Goal: Find specific page/section: Find specific page/section

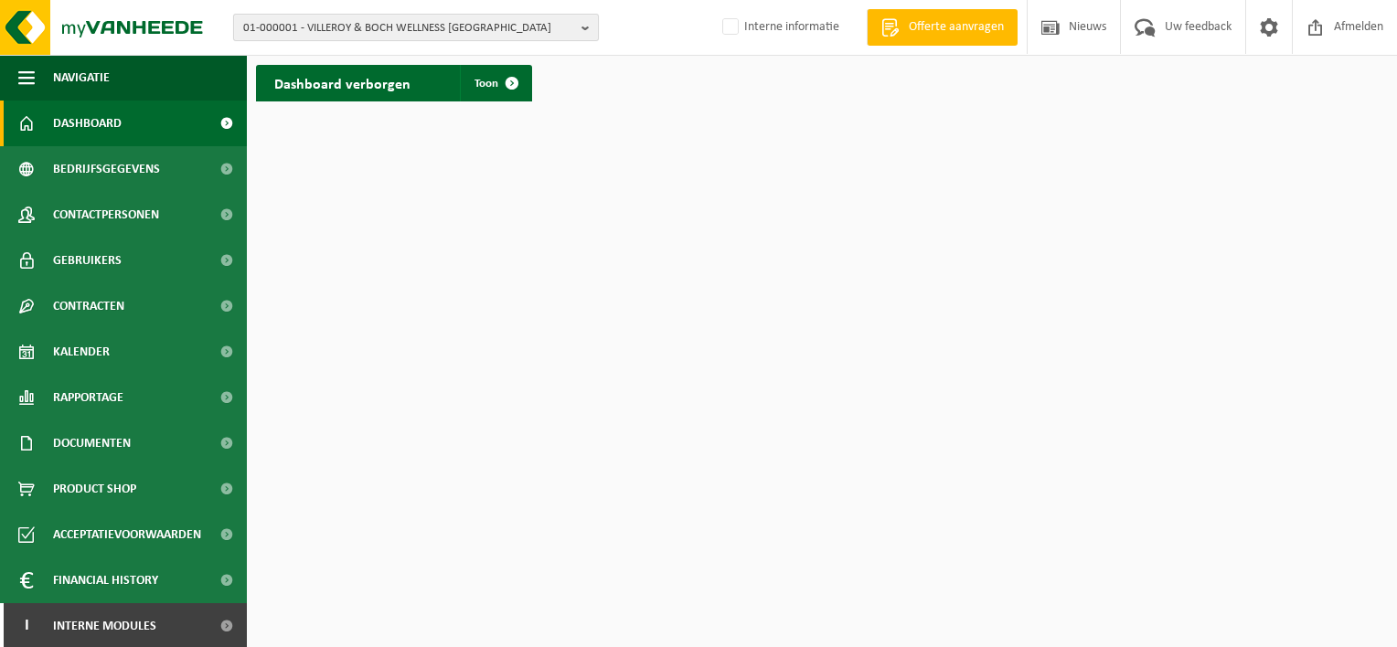
click at [384, 26] on span "01-000001 - VILLEROY & BOCH WELLNESS NV" at bounding box center [408, 28] width 331 height 27
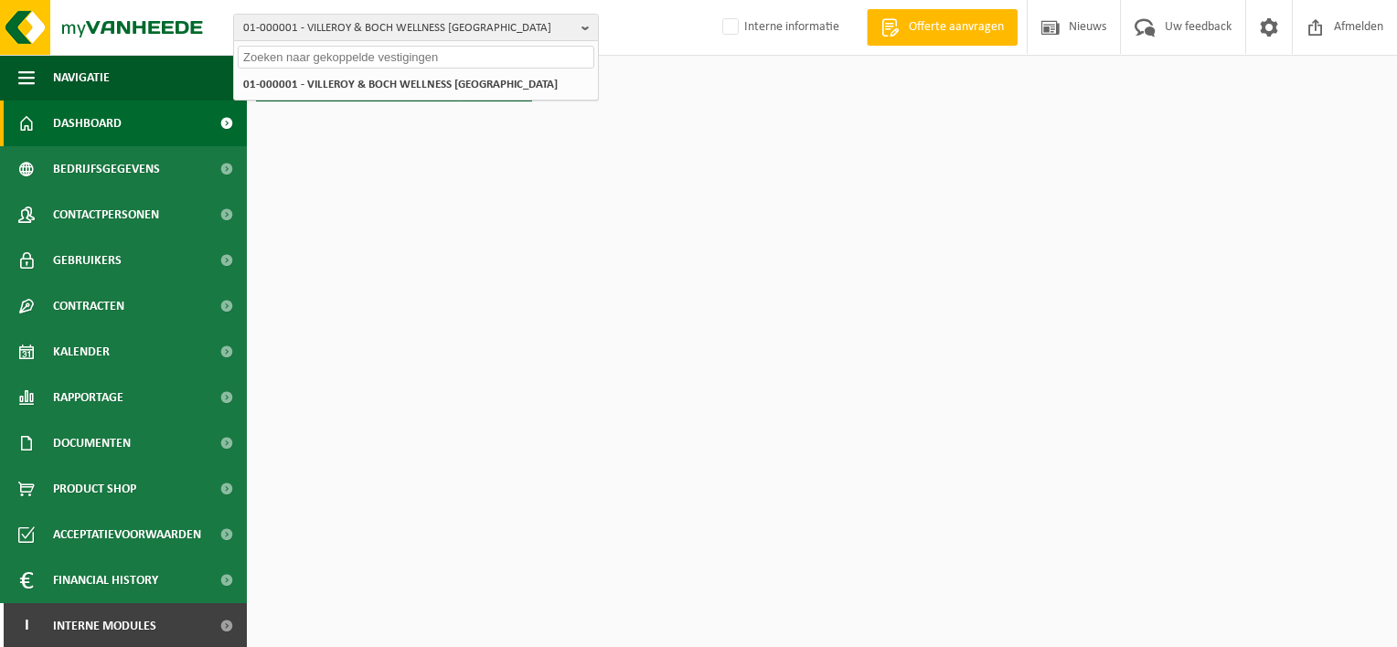
click at [364, 55] on input "text" at bounding box center [416, 57] width 357 height 23
paste input "10-981260"
type input "10-981260"
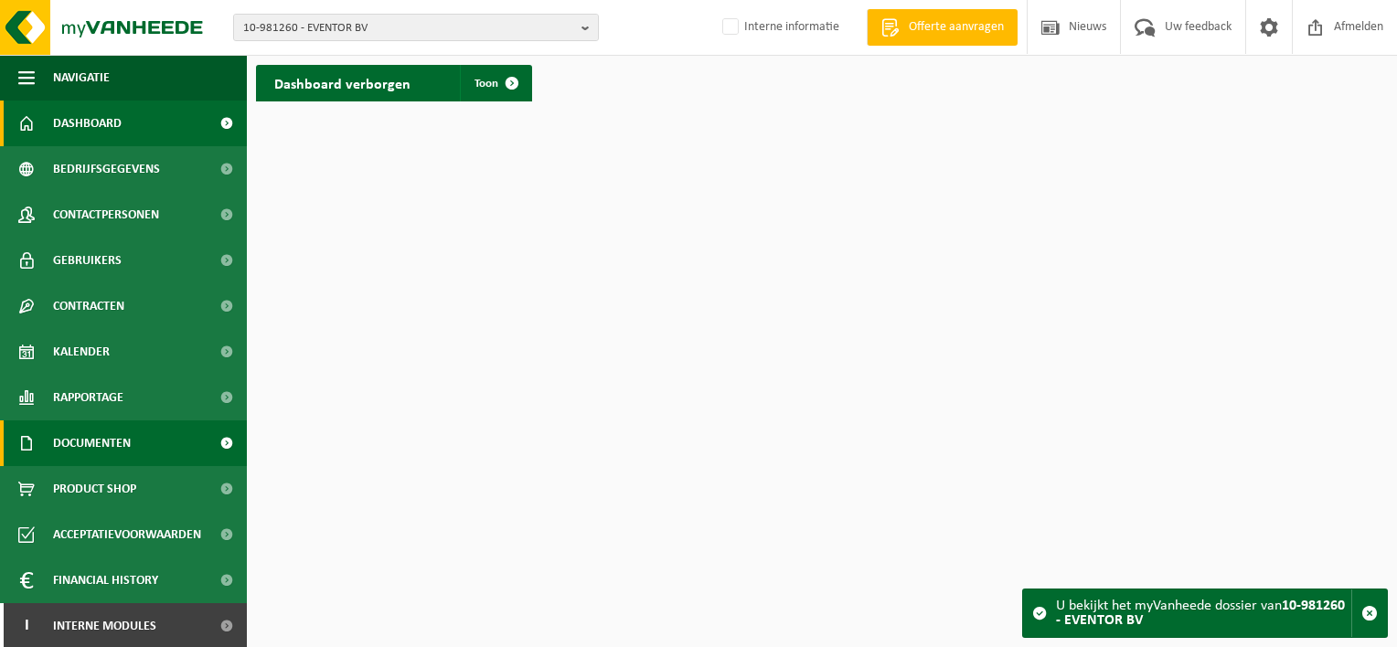
click at [98, 434] on span "Documenten" at bounding box center [92, 444] width 78 height 46
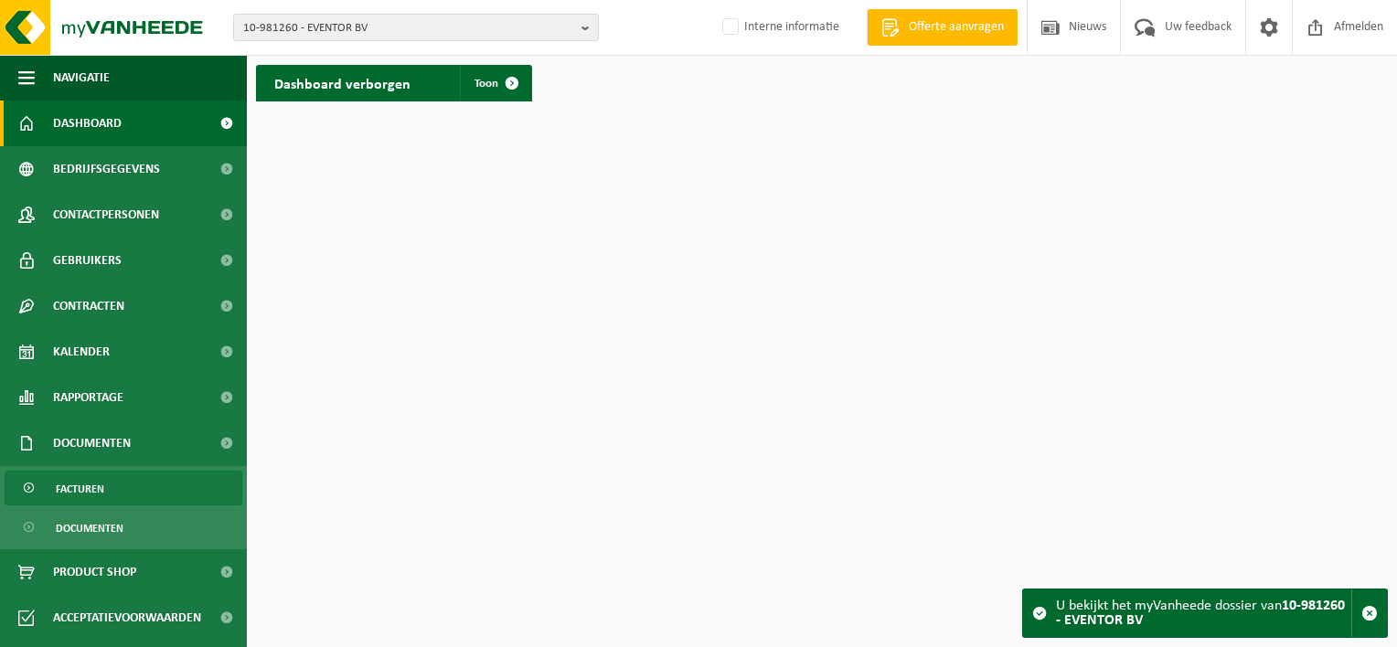
click at [89, 490] on span "Facturen" at bounding box center [80, 489] width 48 height 35
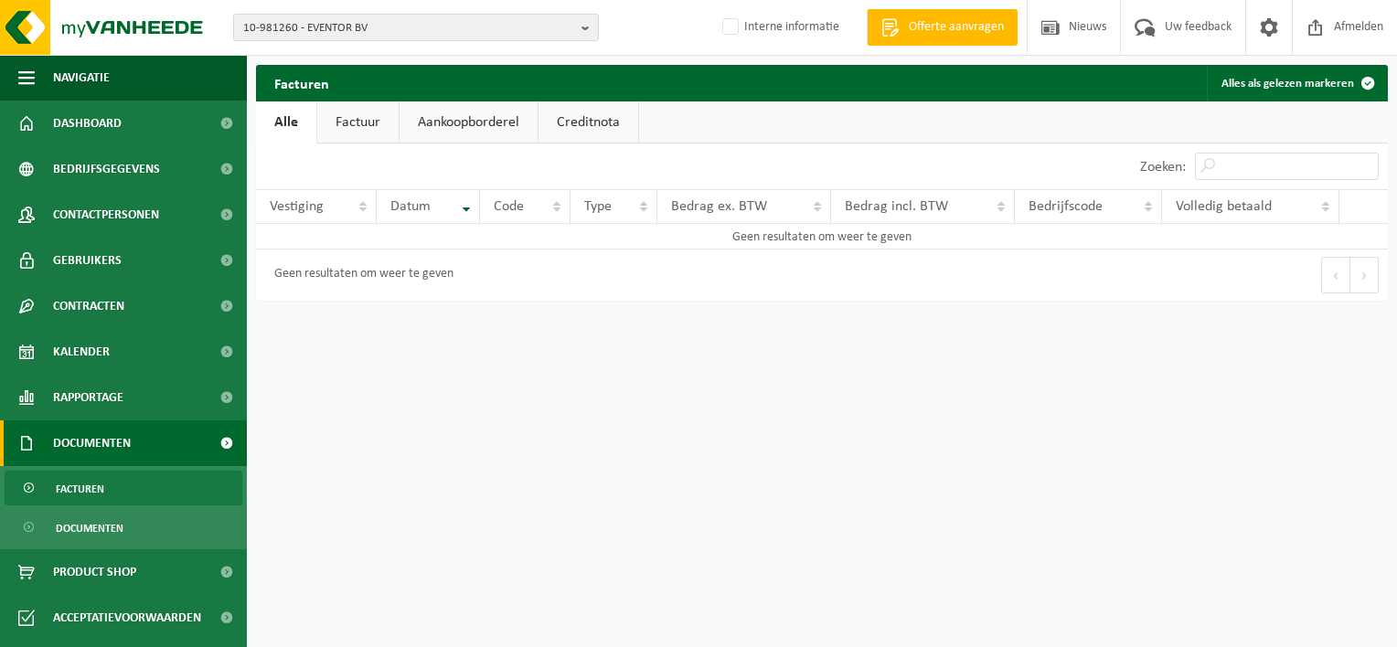
click at [81, 479] on span "Facturen" at bounding box center [80, 489] width 48 height 35
click at [368, 123] on link "Factuur" at bounding box center [357, 122] width 81 height 42
click at [468, 119] on link "Aankoopborderel" at bounding box center [470, 122] width 138 height 42
click at [603, 120] on link "Creditnota" at bounding box center [597, 122] width 100 height 42
